Goal: Transaction & Acquisition: Purchase product/service

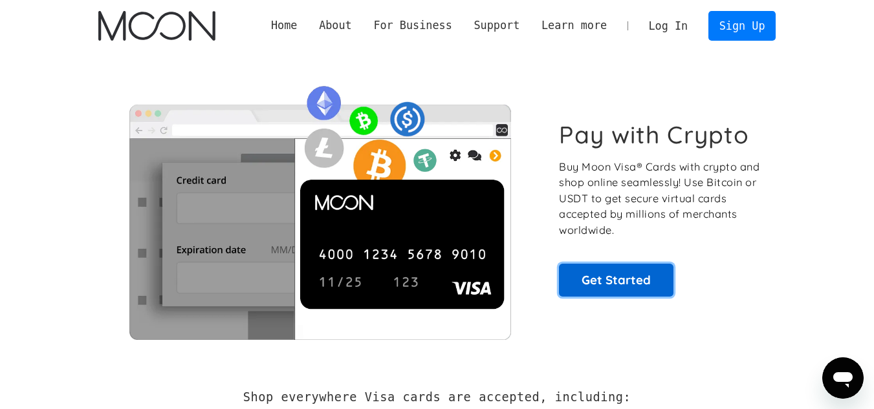
click at [605, 281] on link "Get Started" at bounding box center [616, 280] width 114 height 32
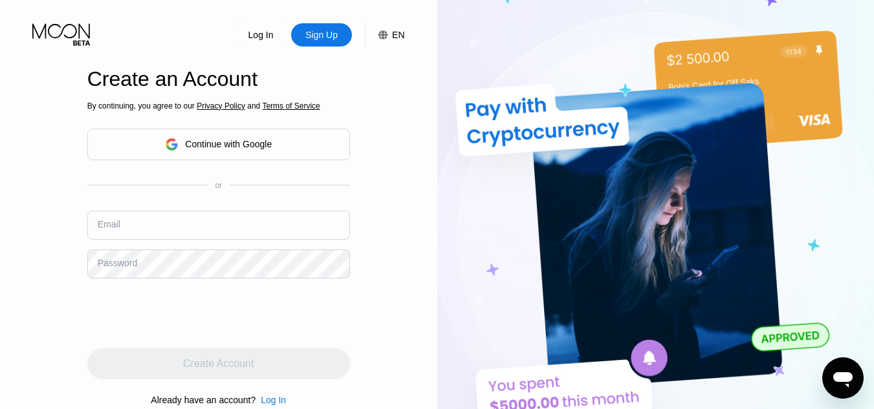
click at [234, 145] on div "Continue with Google" at bounding box center [228, 144] width 87 height 10
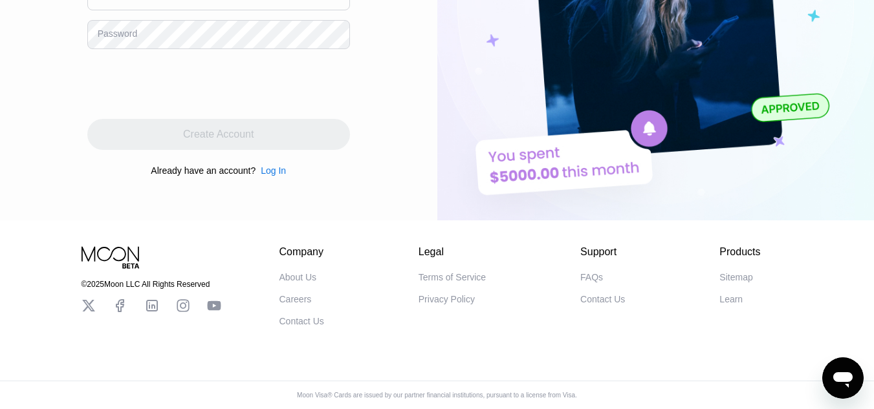
scroll to position [239, 0]
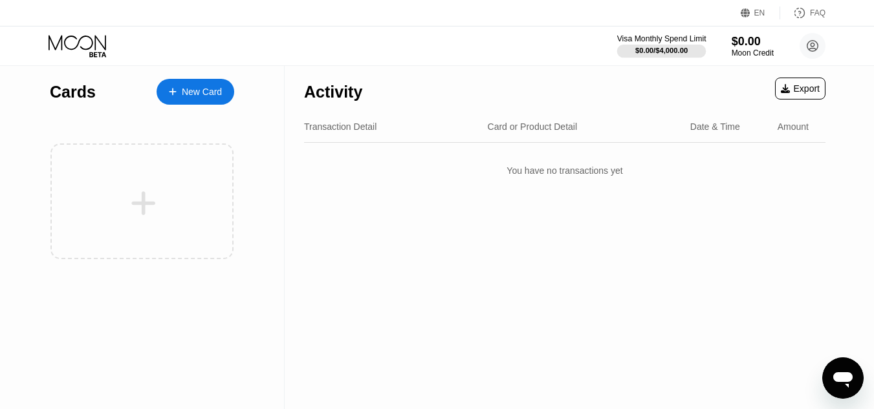
click at [683, 49] on div "$0.00 / $4,000.00" at bounding box center [661, 51] width 52 height 8
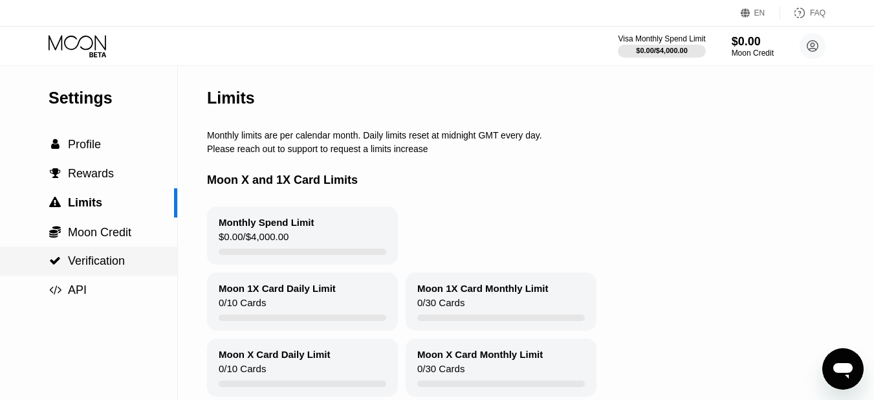
click at [87, 267] on span "Verification" at bounding box center [96, 260] width 57 height 13
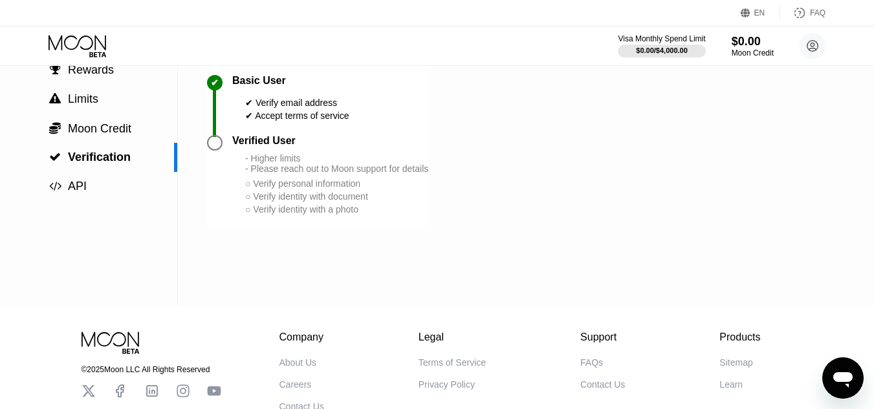
scroll to position [199, 0]
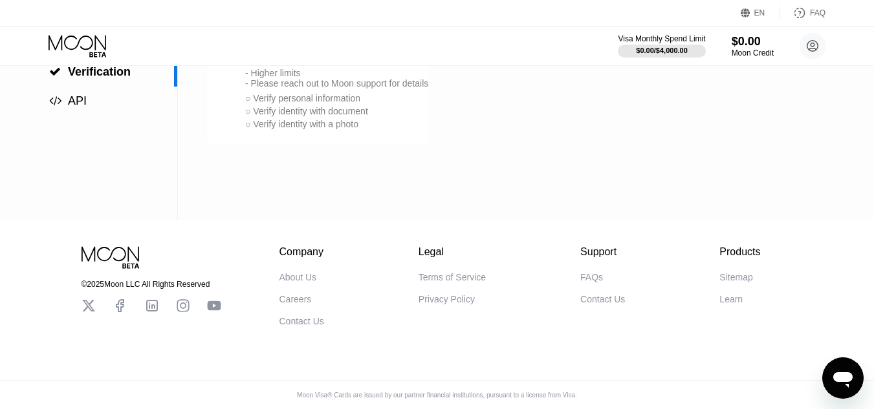
click at [257, 69] on div "- Higher limits - Please reach out to Moon support for details" at bounding box center [336, 78] width 183 height 21
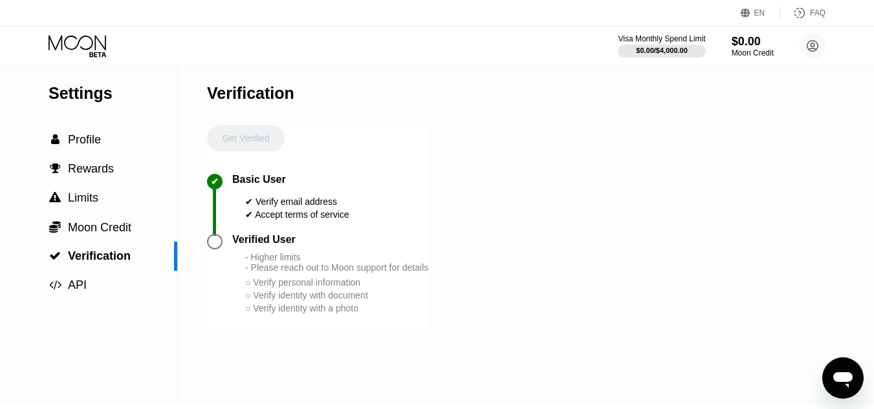
scroll to position [0, 0]
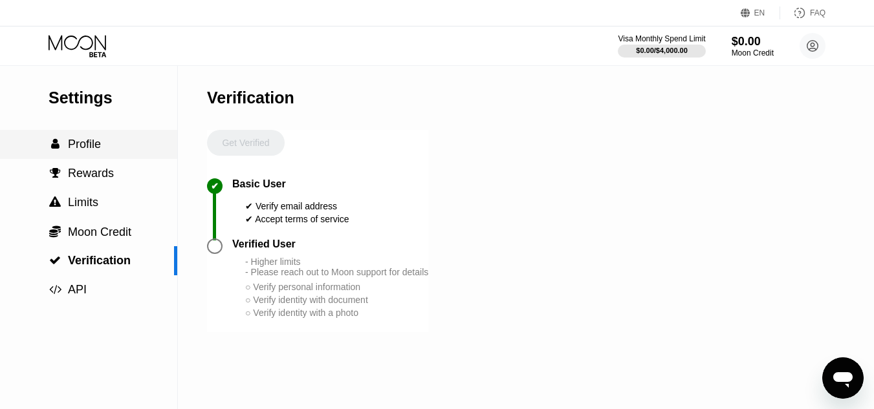
click at [76, 151] on span "Profile" at bounding box center [84, 144] width 33 height 13
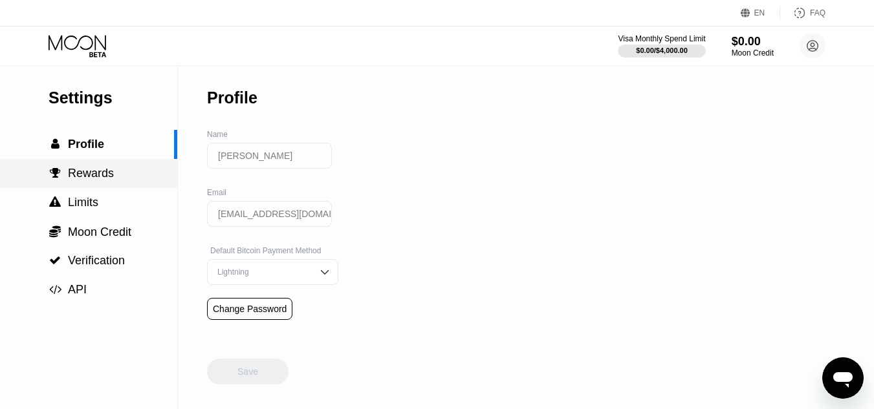
click at [89, 186] on div " Rewards" at bounding box center [88, 173] width 177 height 29
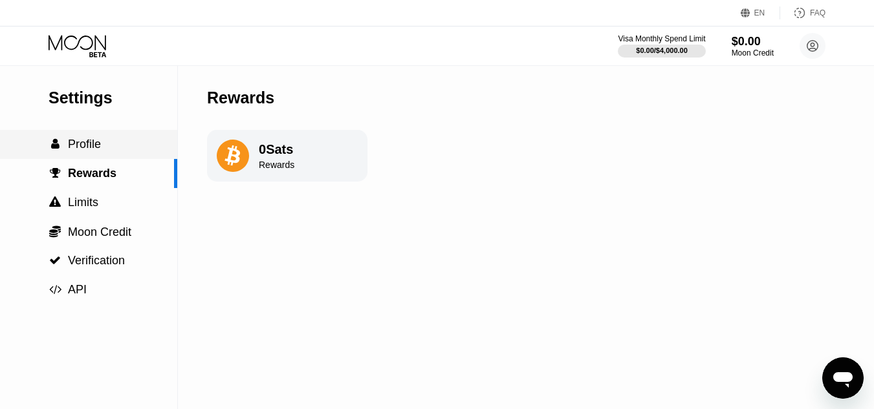
click at [114, 141] on div " Profile" at bounding box center [88, 145] width 177 height 14
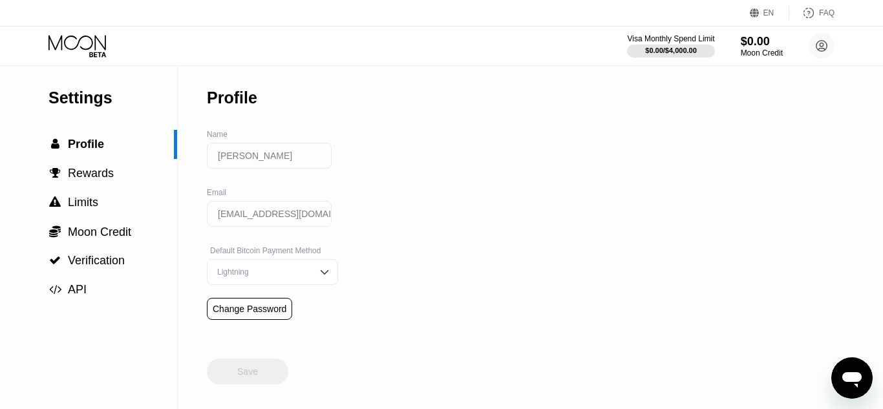
click at [78, 43] on icon at bounding box center [78, 42] width 58 height 15
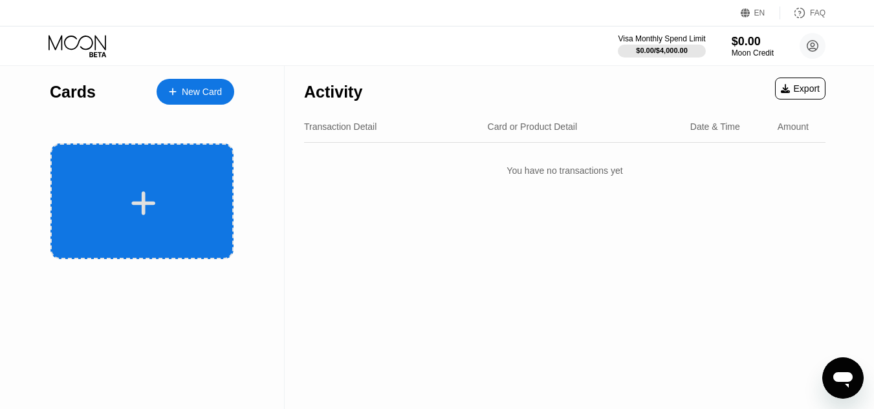
click at [166, 191] on div at bounding box center [143, 203] width 160 height 29
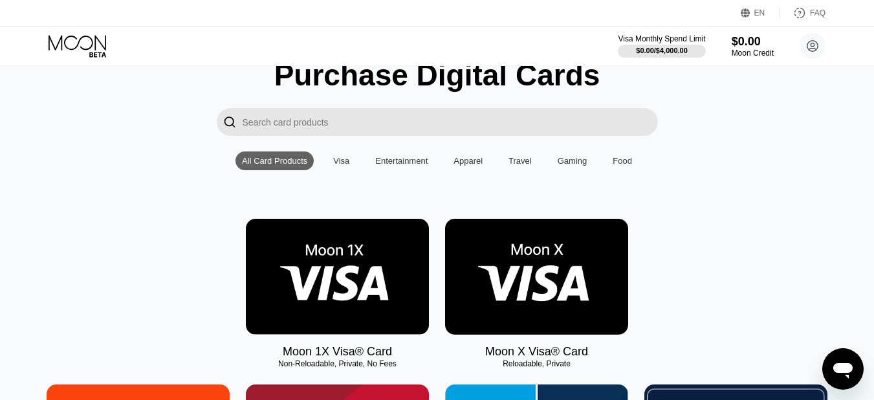
scroll to position [129, 0]
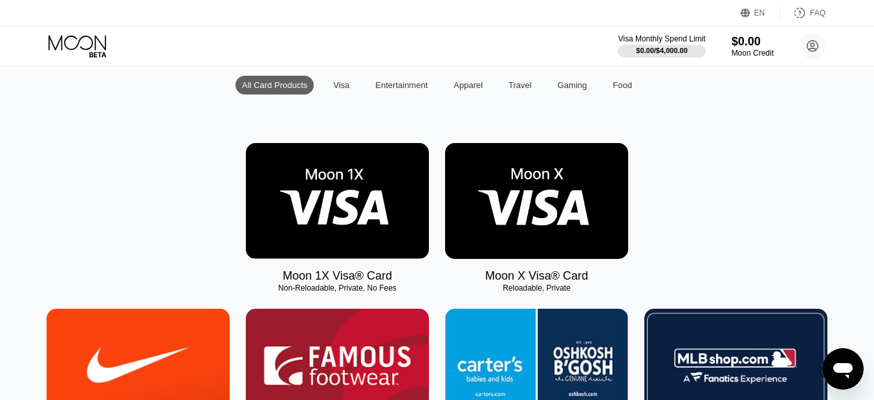
click at [537, 215] on img at bounding box center [536, 201] width 183 height 116
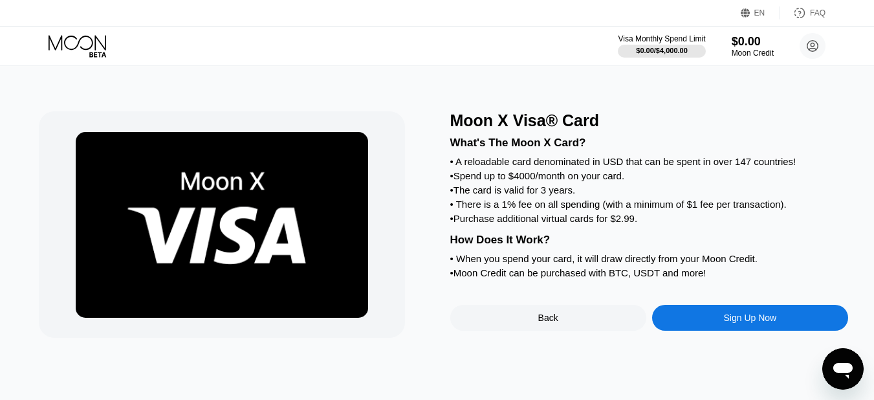
click at [597, 224] on div "• Purchase additional virtual cards for $2.99." at bounding box center [649, 218] width 398 height 11
click at [546, 224] on div "• Purchase additional virtual cards for $2.99." at bounding box center [649, 218] width 398 height 11
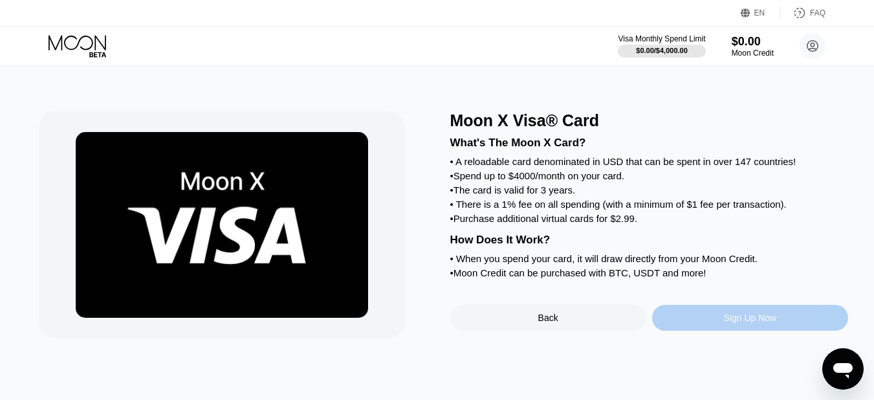
click at [758, 329] on div "Sign Up Now" at bounding box center [750, 318] width 196 height 26
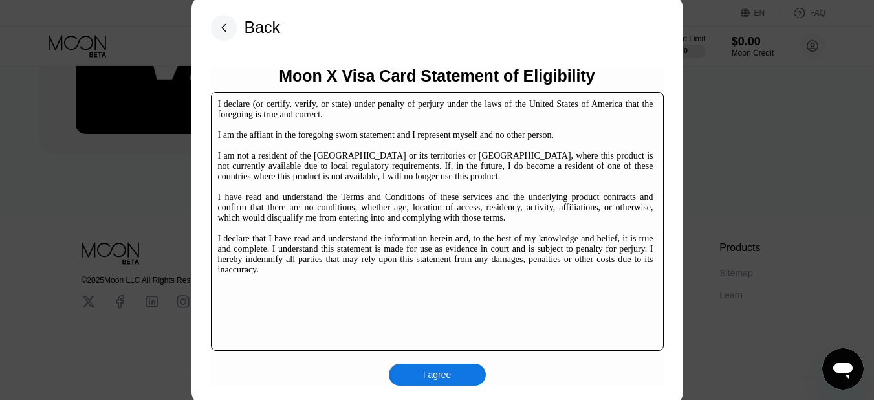
scroll to position [199, 0]
click at [430, 363] on div "Moon X Visa Card Statement of Eligibility I declare (or certify, verify, or sta…" at bounding box center [437, 226] width 453 height 319
click at [433, 372] on div "I agree" at bounding box center [437, 375] width 28 height 12
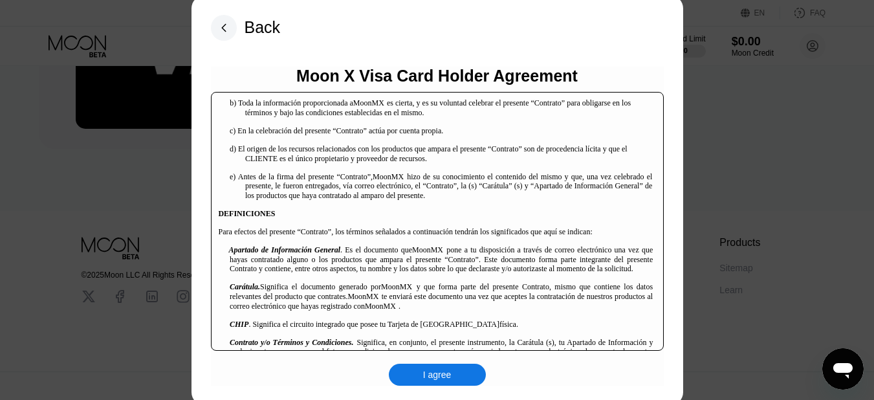
scroll to position [259, 0]
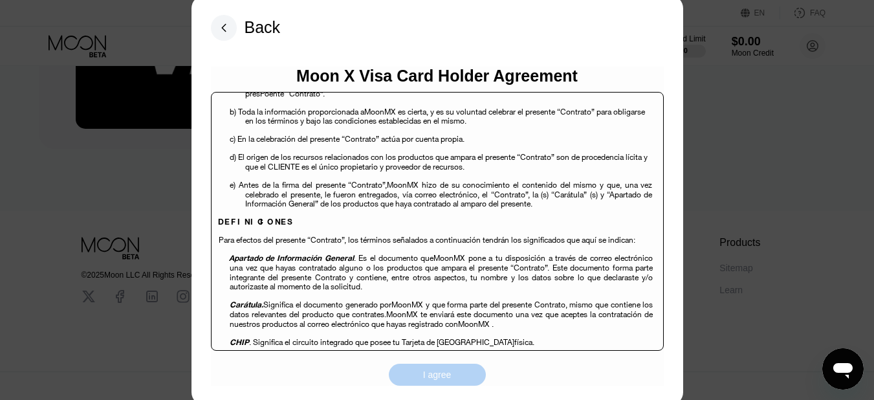
click at [442, 380] on div "I agree" at bounding box center [437, 375] width 28 height 12
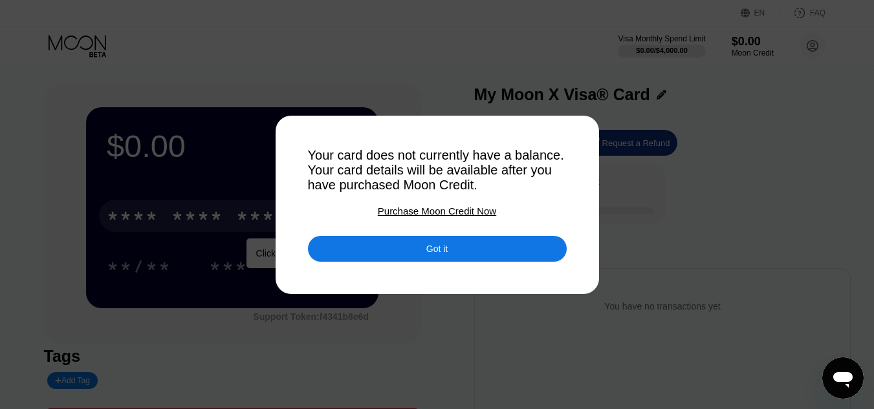
click at [453, 262] on div "Got it" at bounding box center [437, 249] width 259 height 26
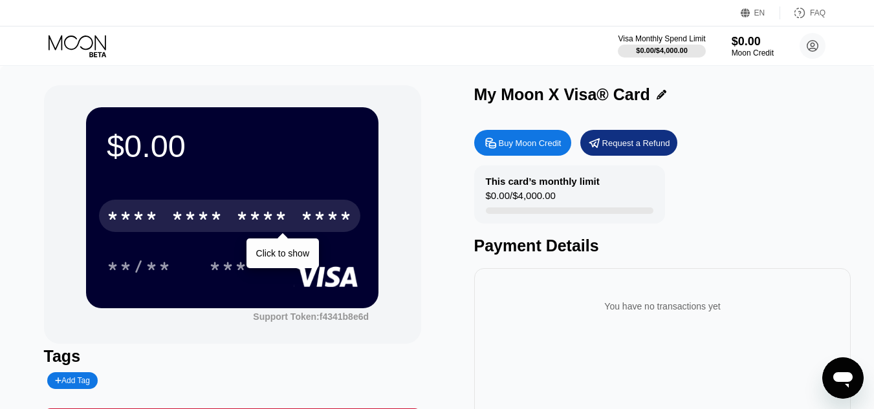
click at [615, 152] on div "Request a Refund" at bounding box center [628, 143] width 97 height 26
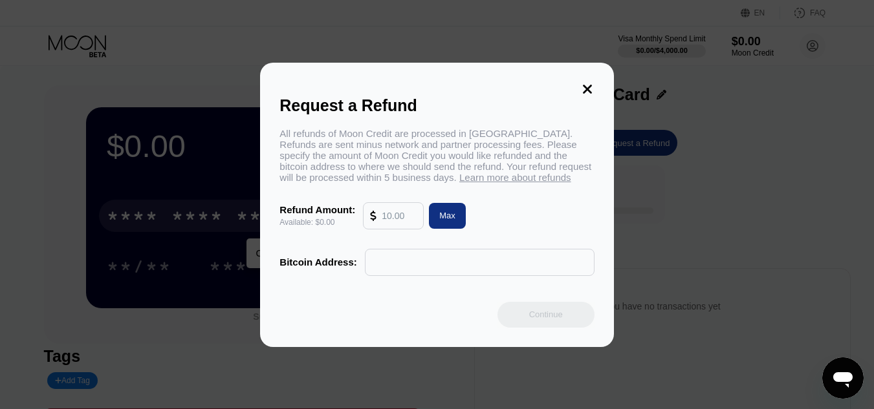
click at [403, 216] on input "text" at bounding box center [399, 216] width 35 height 26
click at [586, 82] on icon at bounding box center [587, 89] width 14 height 14
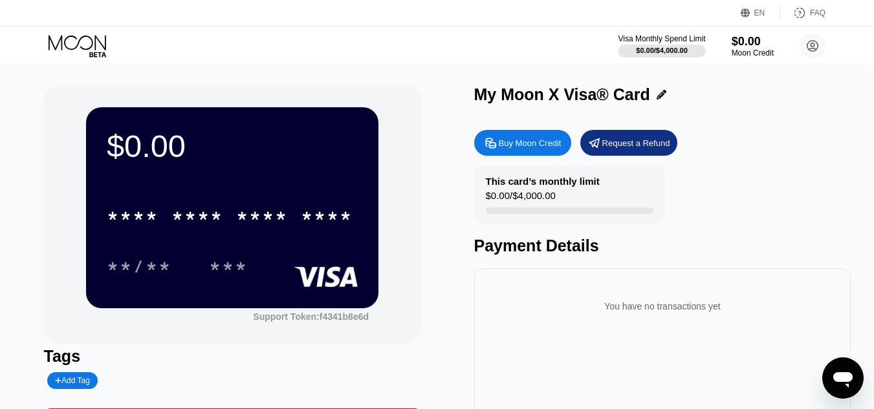
click at [325, 278] on rect at bounding box center [326, 276] width 64 height 21
click at [333, 318] on div "Support Token: f4341b8e6d" at bounding box center [311, 317] width 116 height 10
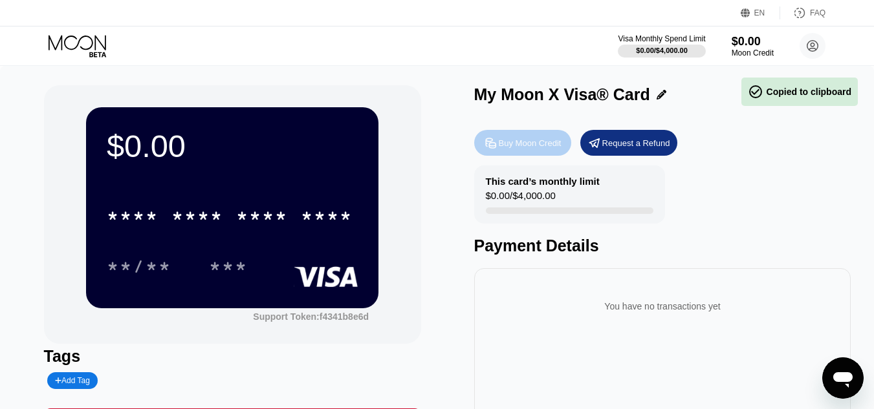
click at [528, 155] on div "Buy Moon Credit" at bounding box center [522, 143] width 97 height 26
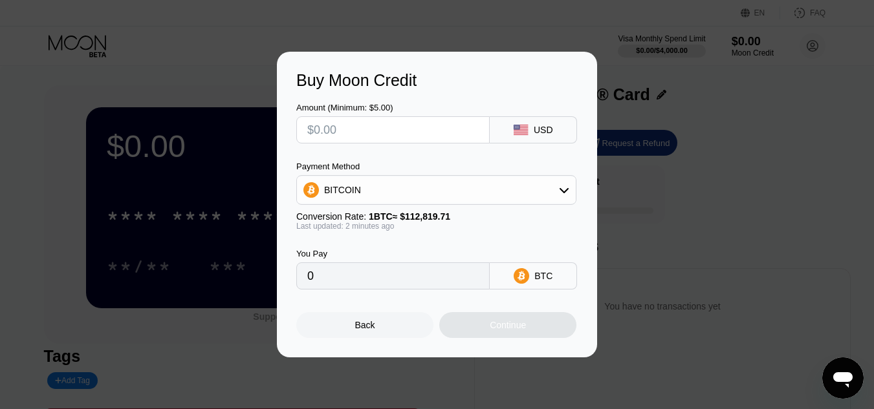
click at [340, 129] on input "text" at bounding box center [392, 130] width 171 height 26
click at [360, 338] on div "Back" at bounding box center [364, 325] width 137 height 26
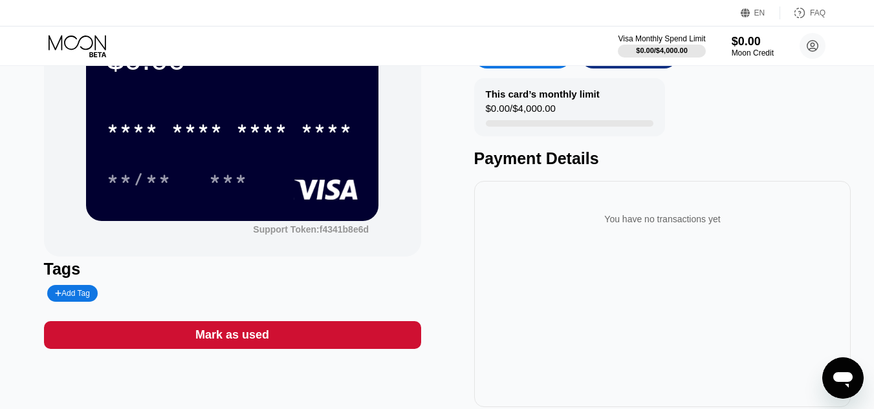
scroll to position [194, 0]
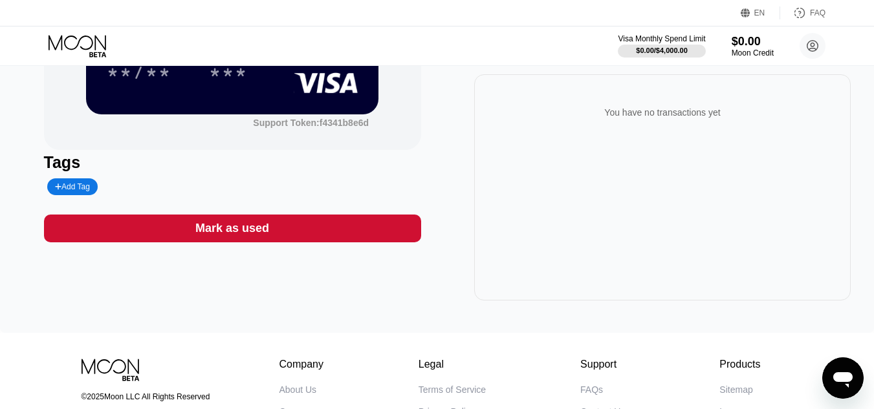
click at [851, 385] on icon "Open messaging window" at bounding box center [842, 378] width 23 height 23
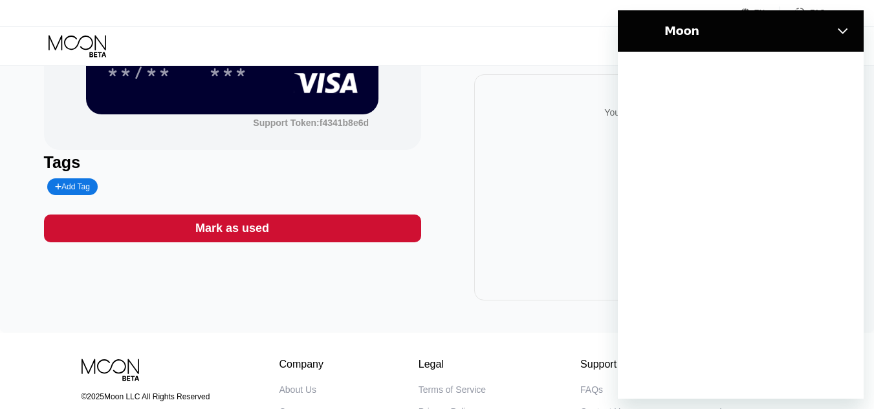
scroll to position [0, 0]
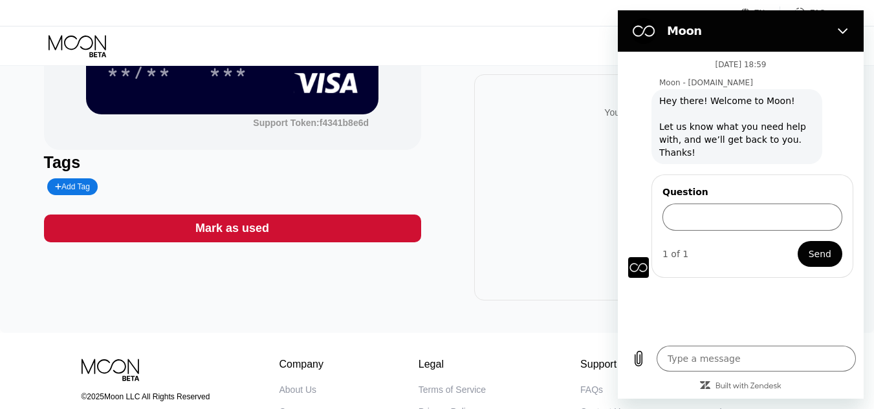
click at [837, 35] on button "Close" at bounding box center [843, 31] width 26 height 26
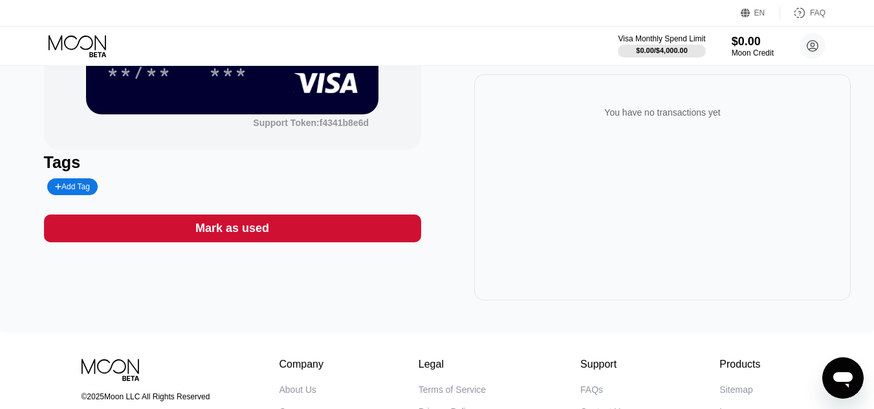
click at [834, 378] on icon "Open messaging window" at bounding box center [842, 380] width 19 height 16
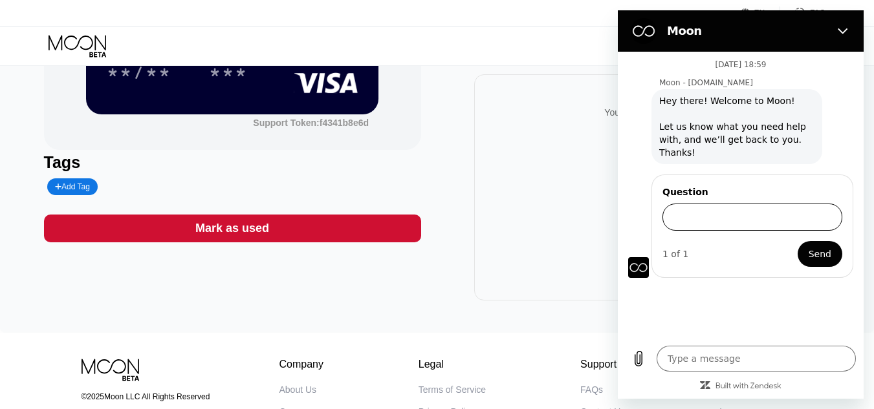
click at [775, 204] on input "Question" at bounding box center [752, 217] width 180 height 27
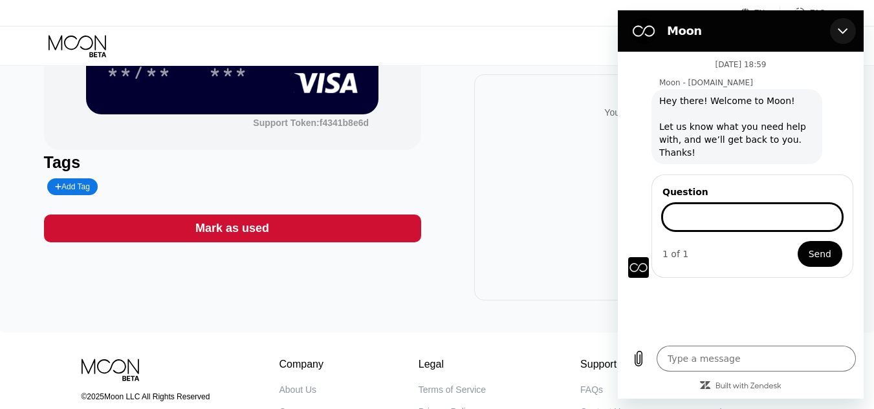
click at [852, 25] on button "Close" at bounding box center [843, 31] width 26 height 26
type textarea "x"
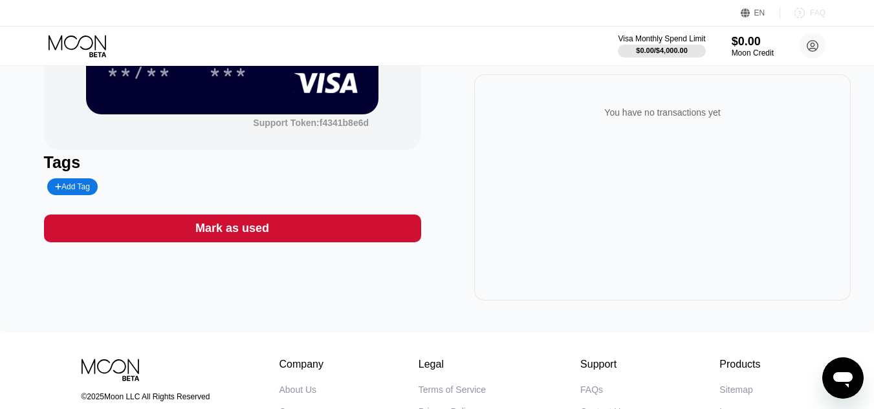
click at [810, 17] on div "FAQ" at bounding box center [802, 12] width 45 height 13
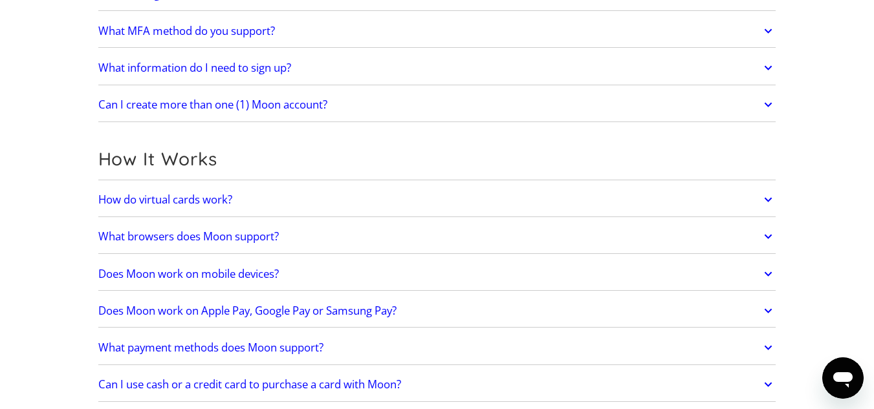
scroll to position [259, 0]
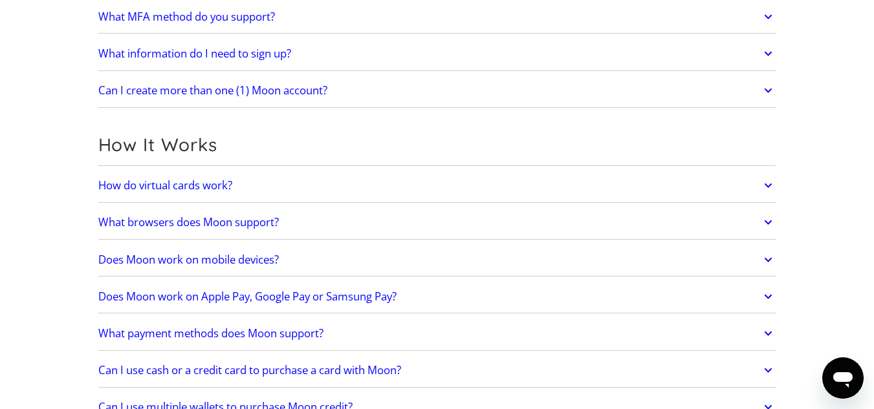
click at [210, 193] on link "How do virtual cards work?" at bounding box center [437, 185] width 678 height 27
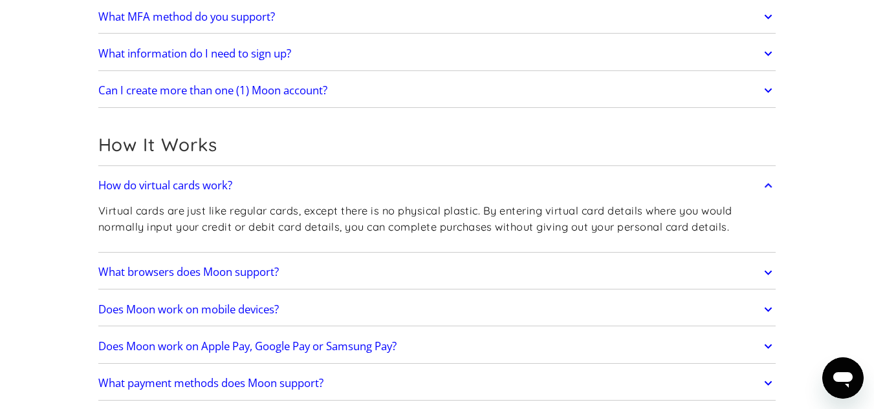
click at [210, 188] on h2 "How do virtual cards work?" at bounding box center [165, 185] width 134 height 13
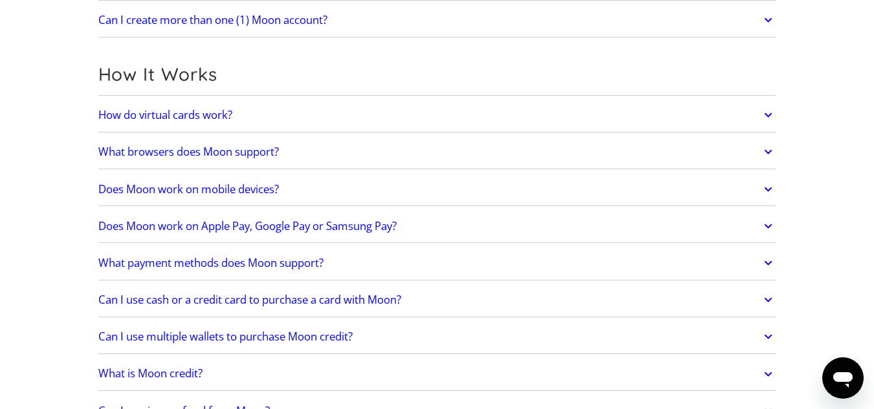
scroll to position [453, 0]
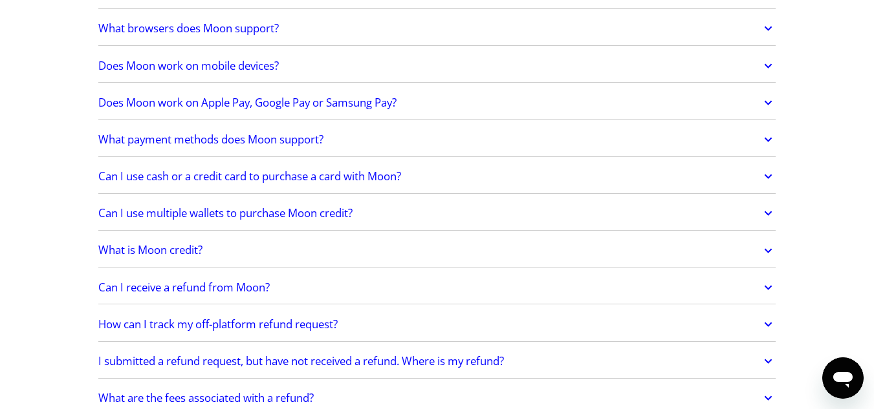
click at [241, 245] on link "What is Moon credit?" at bounding box center [437, 250] width 678 height 27
